Goal: Information Seeking & Learning: Learn about a topic

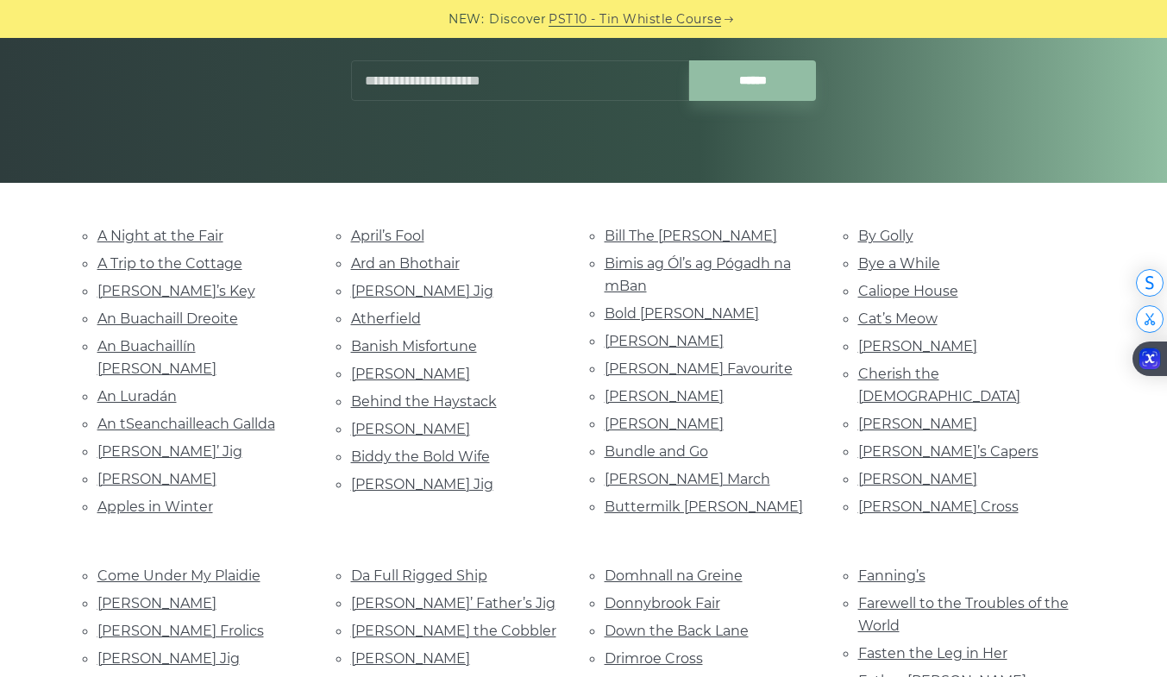
scroll to position [277, 0]
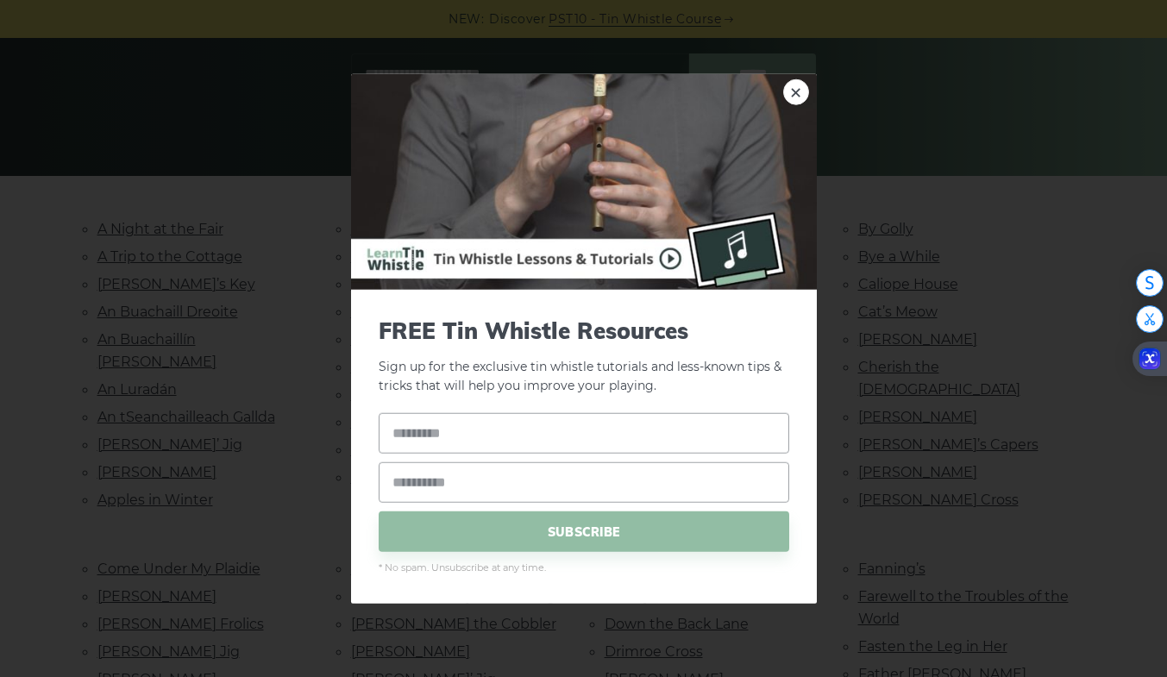
click at [785, 99] on link "×" at bounding box center [796, 92] width 26 height 26
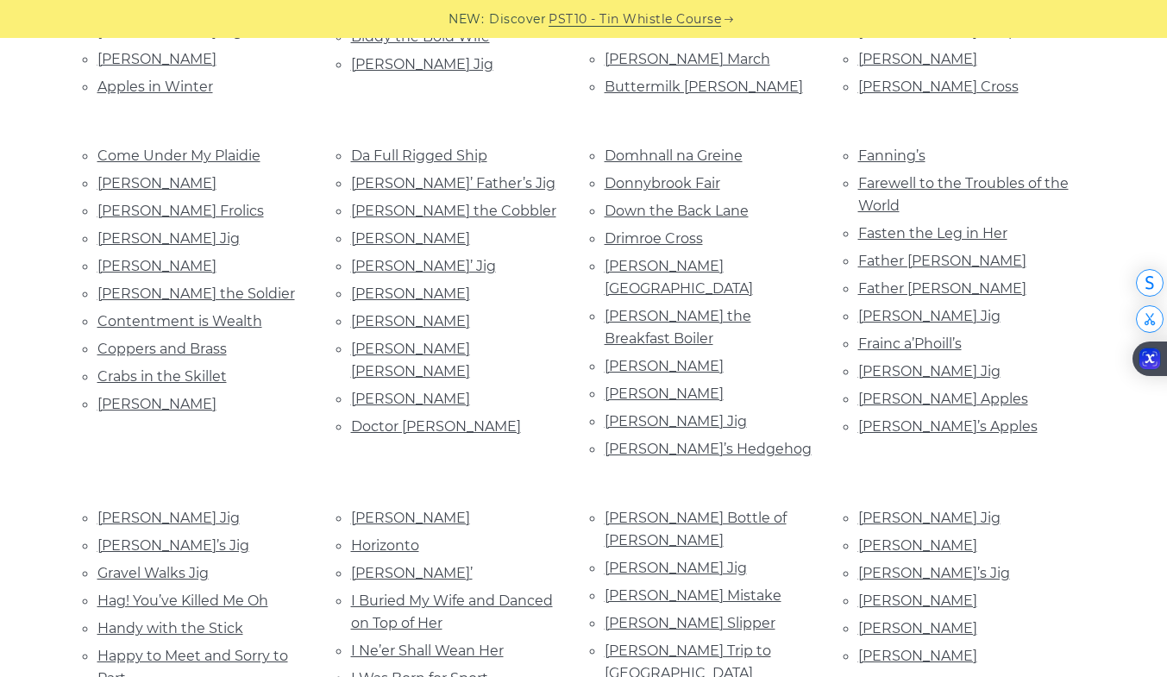
scroll to position [691, 0]
click at [194, 509] on link "Graham Townsend’s Jig" at bounding box center [168, 517] width 142 height 16
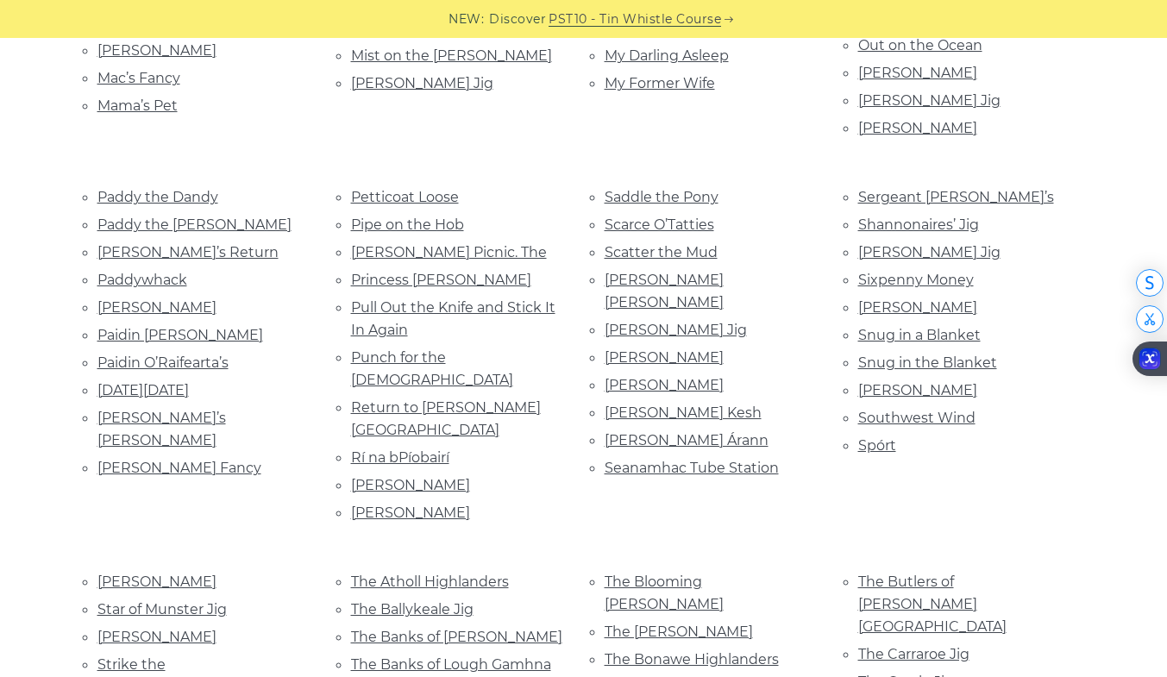
scroll to position [1737, 0]
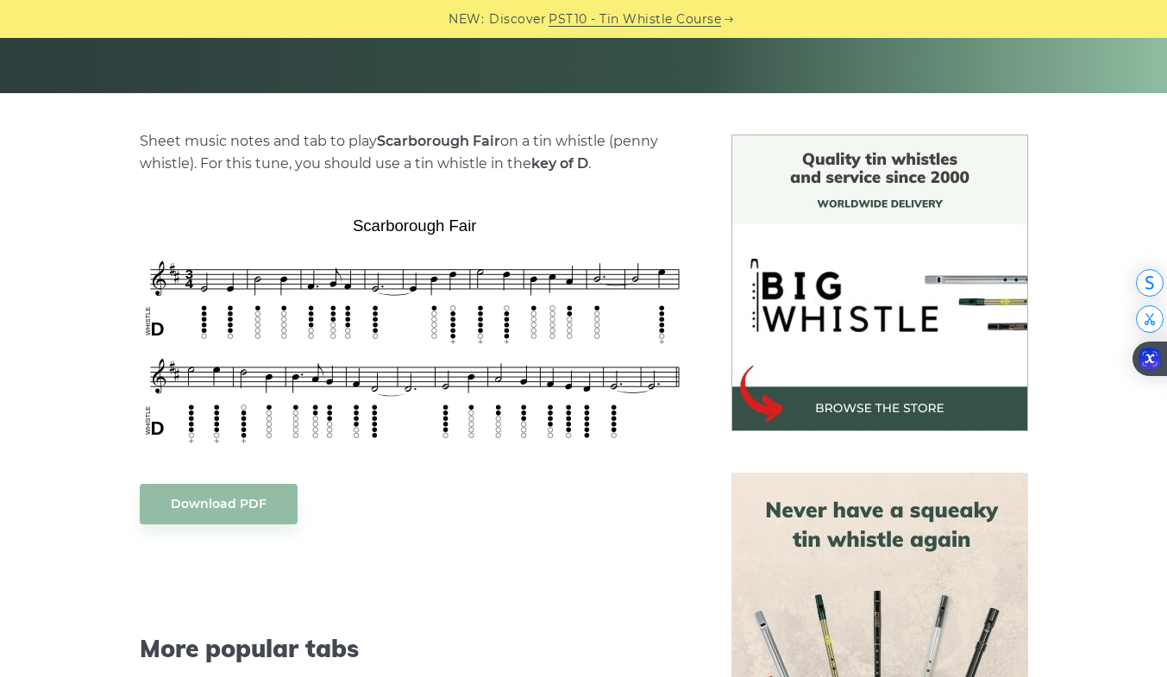
scroll to position [361, 0]
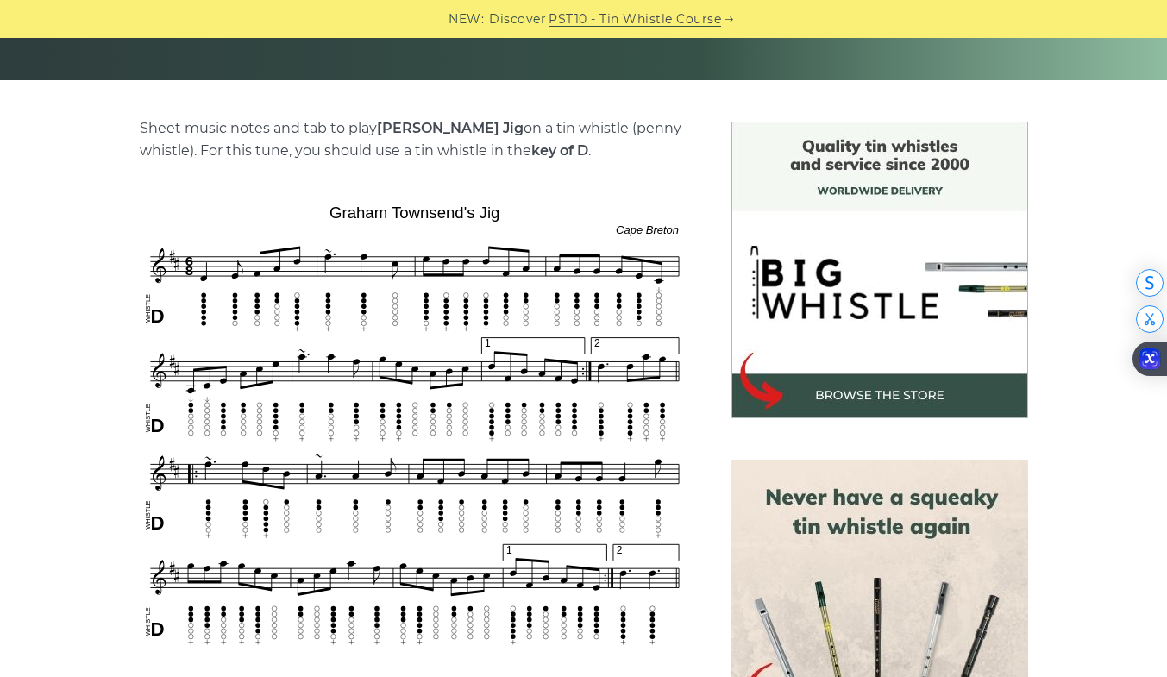
scroll to position [374, 0]
